Goal: Communication & Community: Ask a question

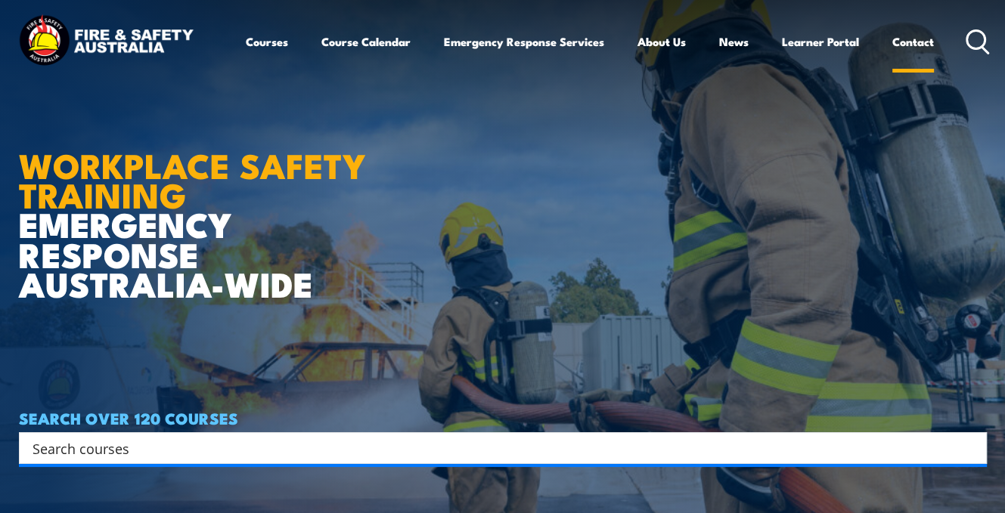
click at [915, 39] on link "Contact" at bounding box center [913, 41] width 42 height 36
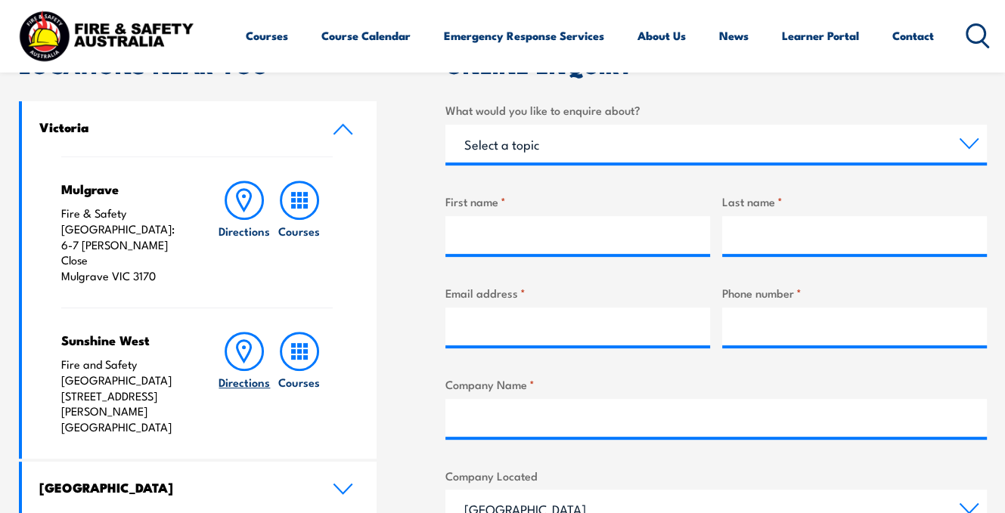
scroll to position [302, 0]
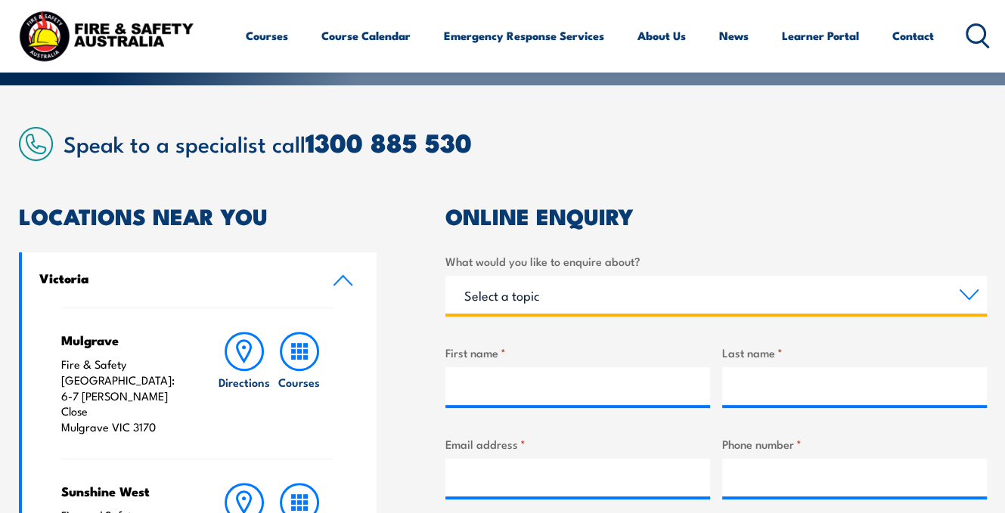
click at [964, 296] on select "Select a topic Training Emergency Response Services General Enquiry" at bounding box center [715, 295] width 541 height 38
select select "General Enquiry"
click at [445, 276] on select "Select a topic Training Emergency Response Services General Enquiry" at bounding box center [715, 295] width 541 height 38
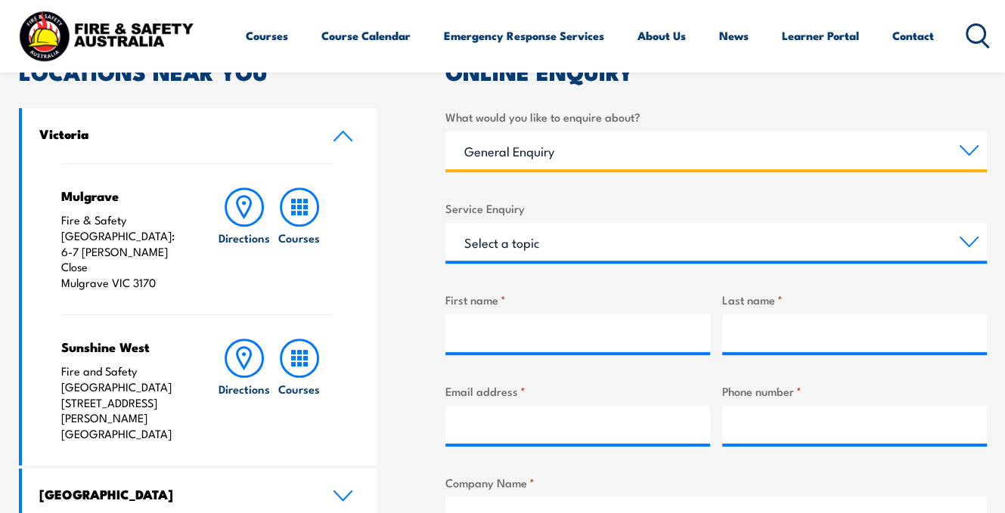
scroll to position [454, 0]
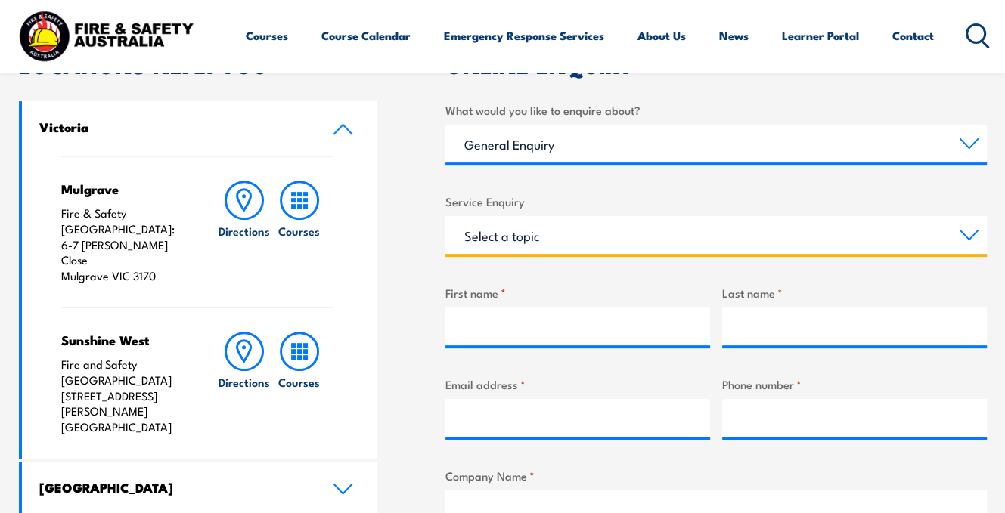
click at [555, 228] on select "Select a topic Assistance in completing an online enrolment booking Request a c…" at bounding box center [715, 235] width 541 height 38
select select "Other"
click at [445, 216] on select "Select a topic Assistance in completing an online enrolment booking Request a c…" at bounding box center [715, 235] width 541 height 38
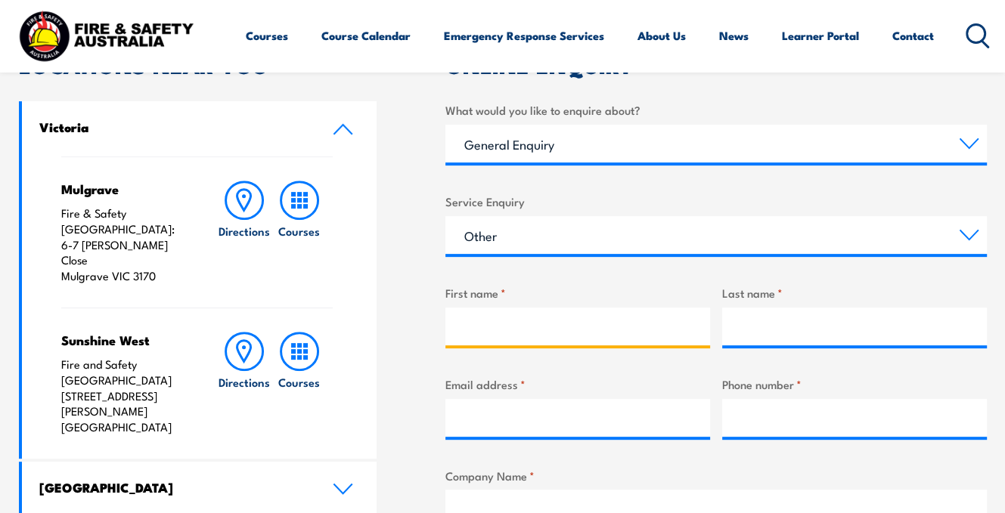
click at [529, 327] on input "First name *" at bounding box center [577, 327] width 265 height 38
type input "rocco"
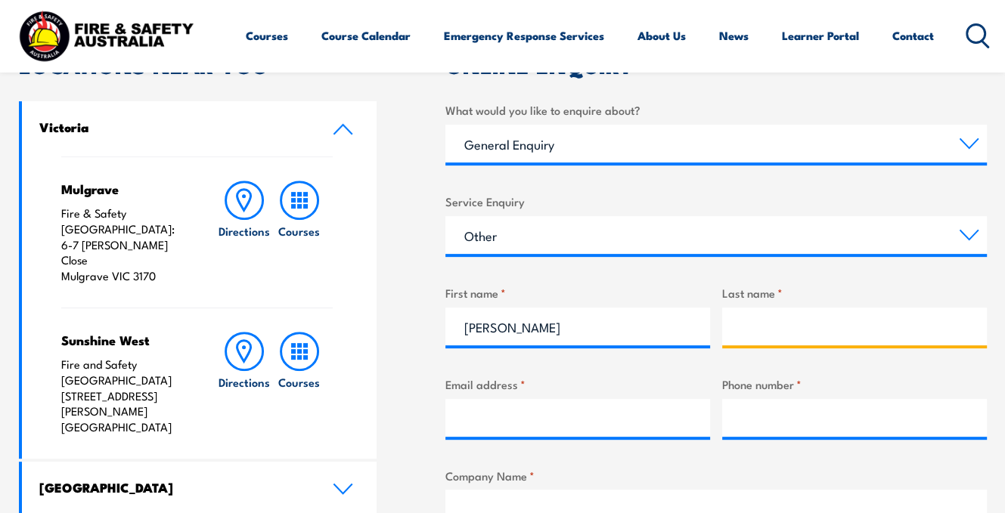
click at [760, 332] on input "Last name *" at bounding box center [854, 327] width 265 height 38
type input "larobina"
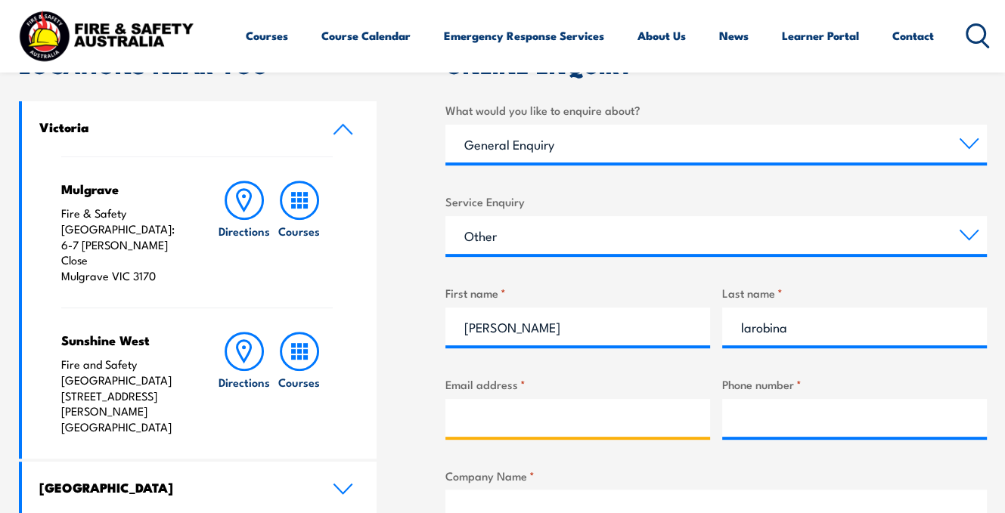
click at [484, 407] on input "Email address *" at bounding box center [577, 418] width 265 height 38
type input "rocco.larobina@correctiveservices.nsw.gov.au"
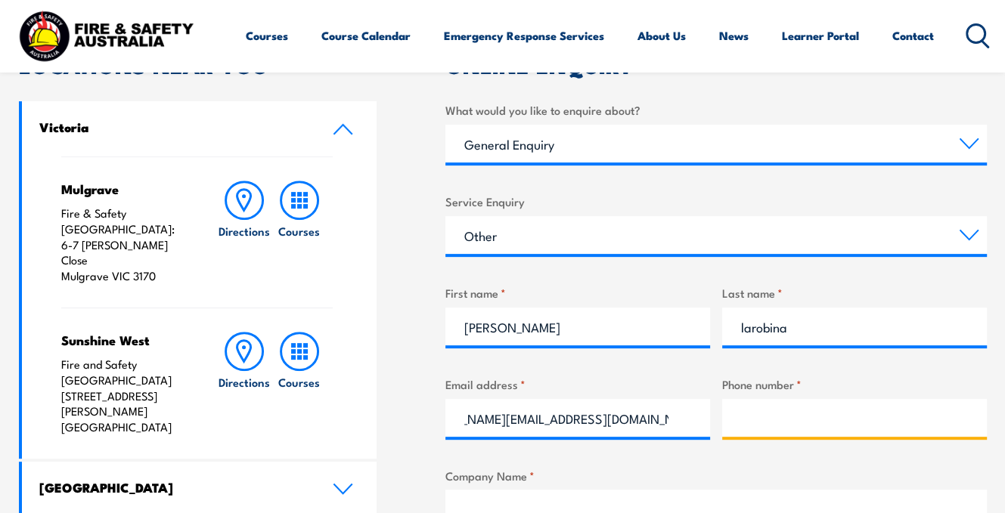
click at [762, 428] on input "Phone number *" at bounding box center [854, 418] width 265 height 38
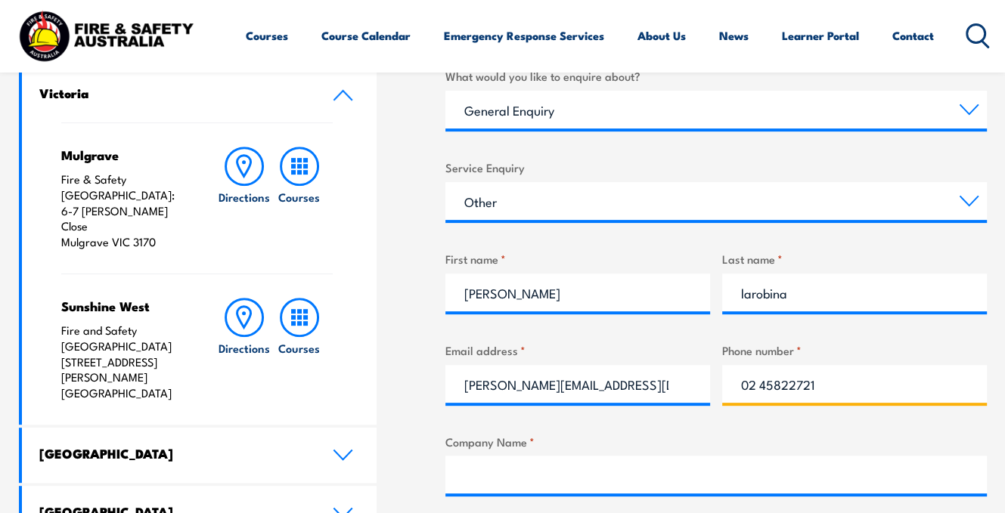
scroll to position [605, 0]
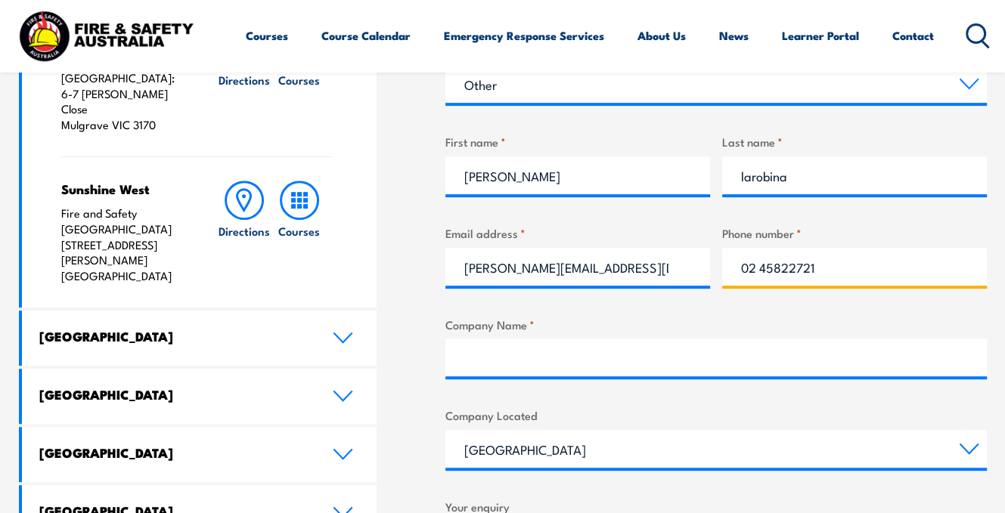
type input "02 45822721"
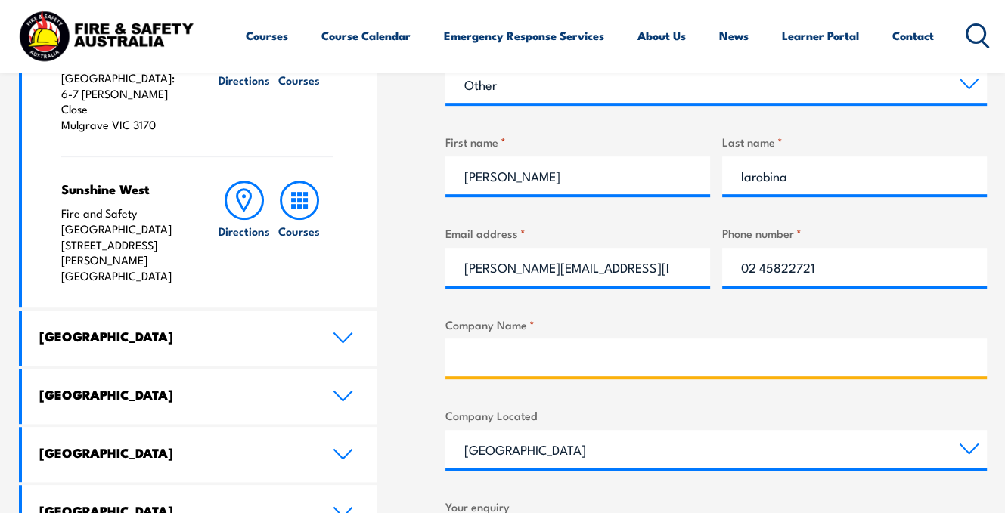
click at [516, 355] on input "Company Name *" at bounding box center [715, 358] width 541 height 38
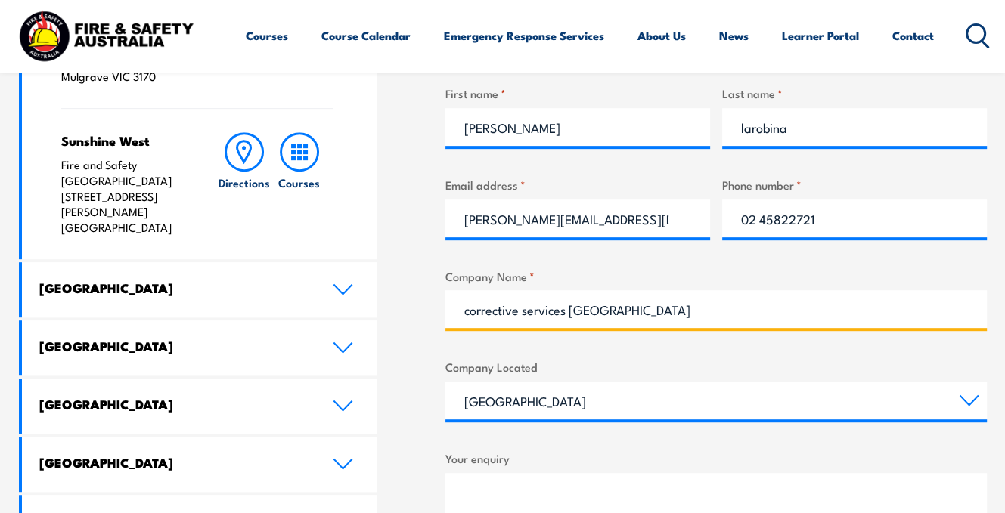
scroll to position [680, 0]
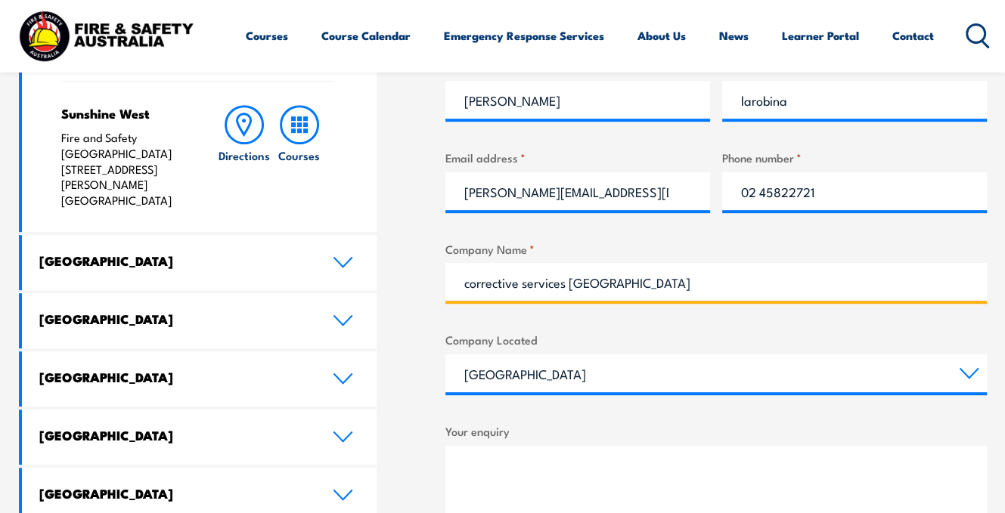
type input "corrective services NSW"
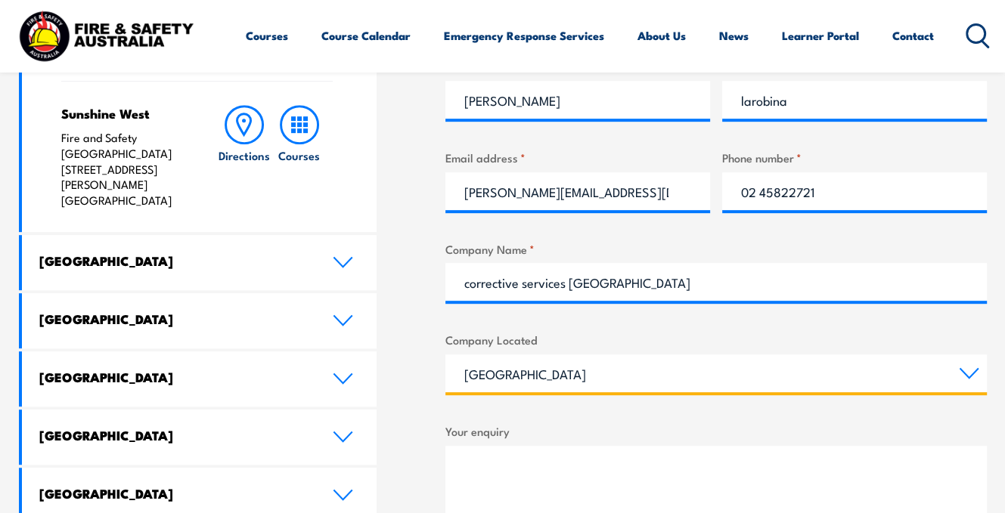
click at [966, 374] on select "Queensland New South Wales Australian Capital Territory Victoria South Australi…" at bounding box center [715, 374] width 541 height 38
select select "[GEOGRAPHIC_DATA]"
click at [445, 355] on select "Queensland New South Wales Australian Capital Territory Victoria South Australi…" at bounding box center [715, 374] width 541 height 38
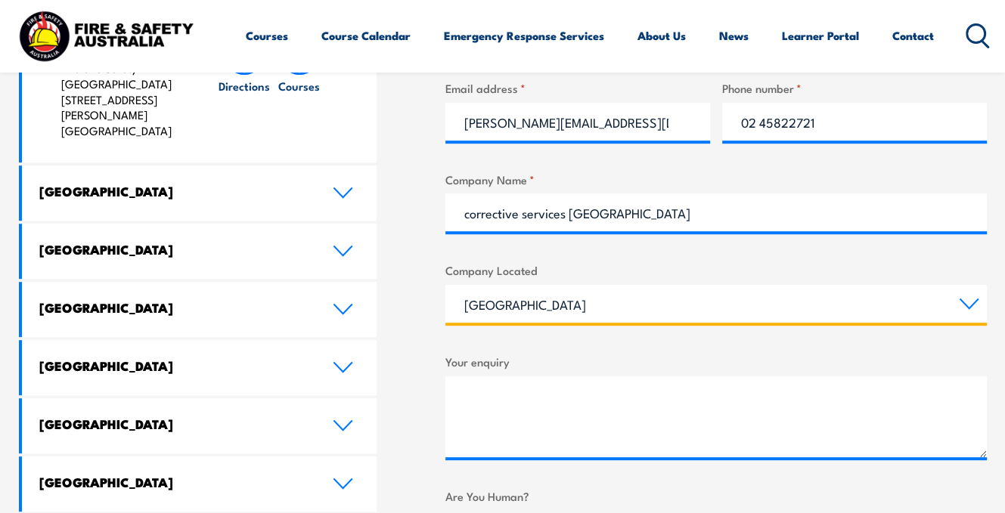
scroll to position [831, 0]
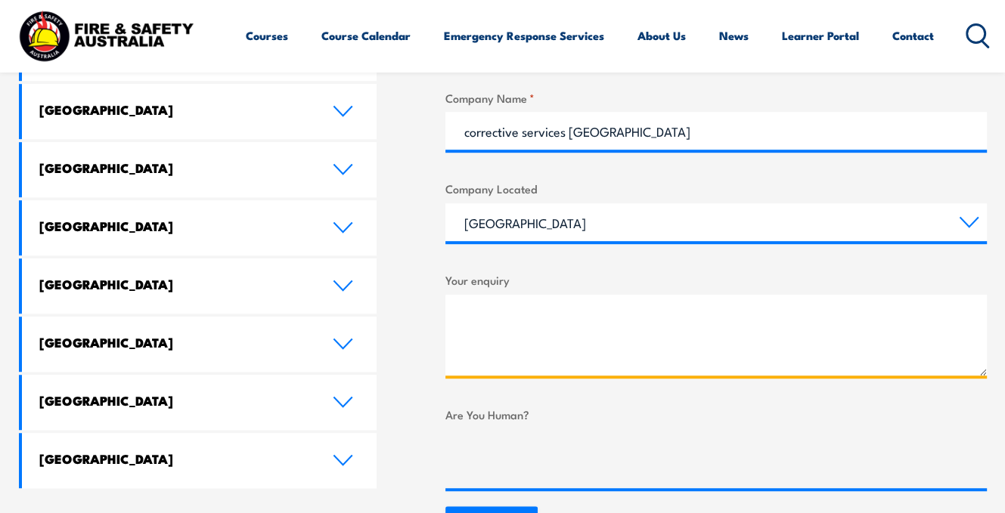
click at [505, 305] on textarea "Your enquiry" at bounding box center [715, 335] width 541 height 81
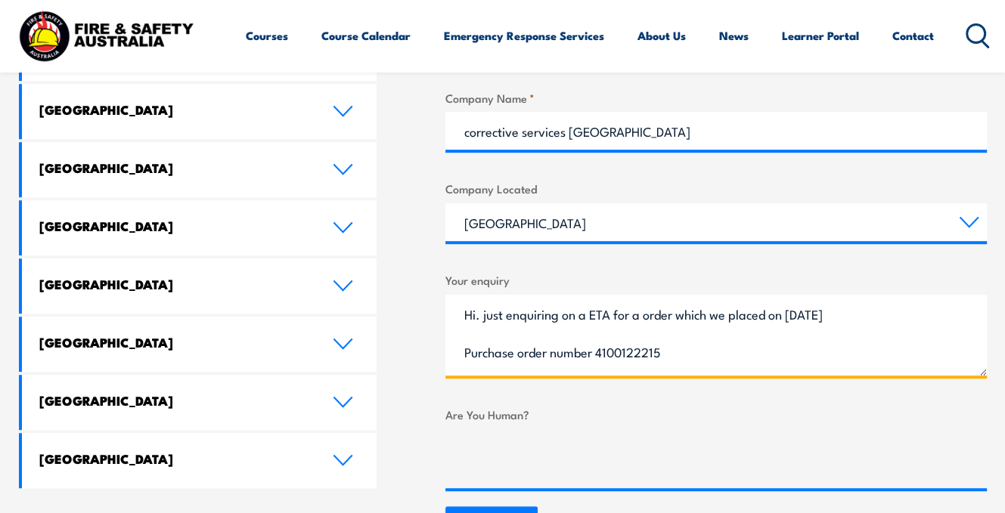
scroll to position [1058, 0]
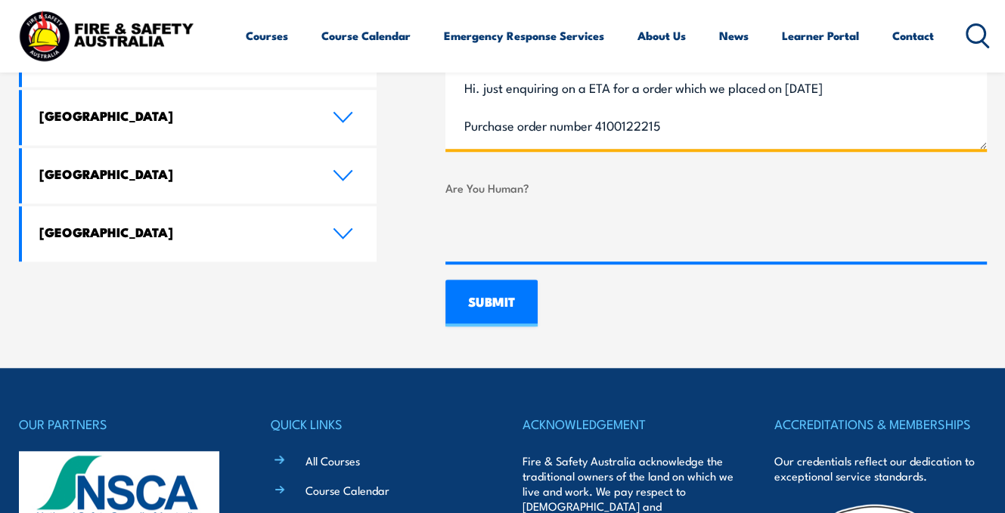
type textarea "Hi. just enquiring on a ETA for a order which we placed on 05/05/2025 Purchase …"
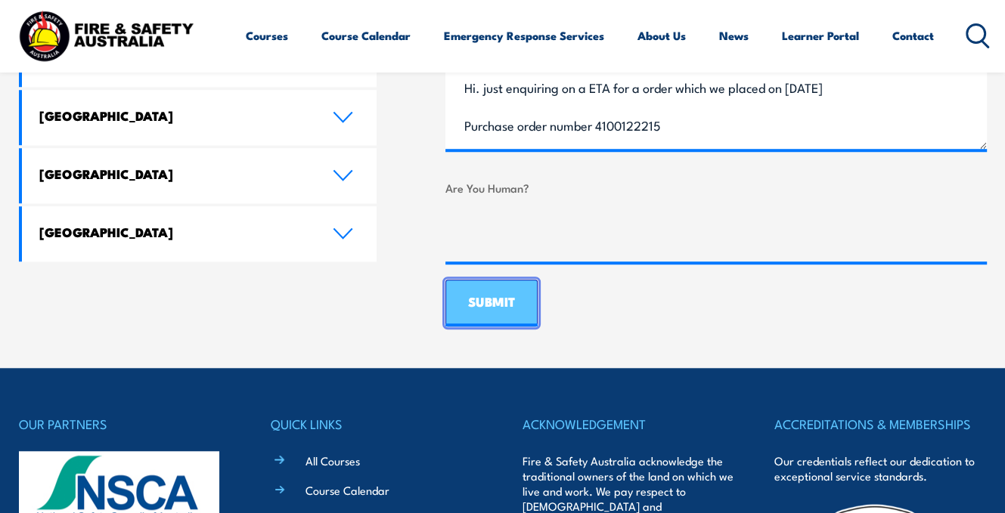
click at [490, 298] on input "SUBMIT" at bounding box center [491, 303] width 92 height 47
